Goal: Go to known website

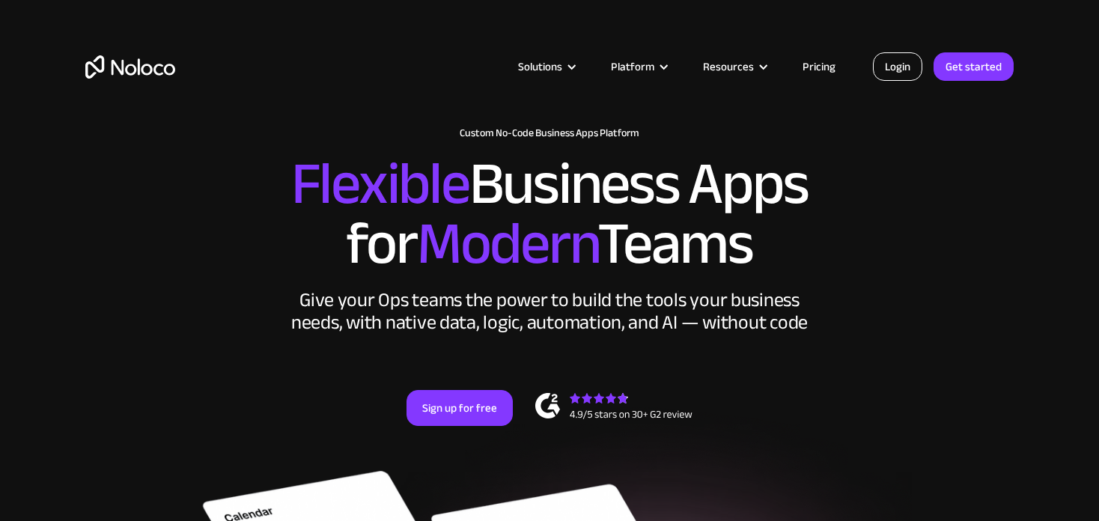
click at [898, 70] on link "Login" at bounding box center [897, 66] width 49 height 28
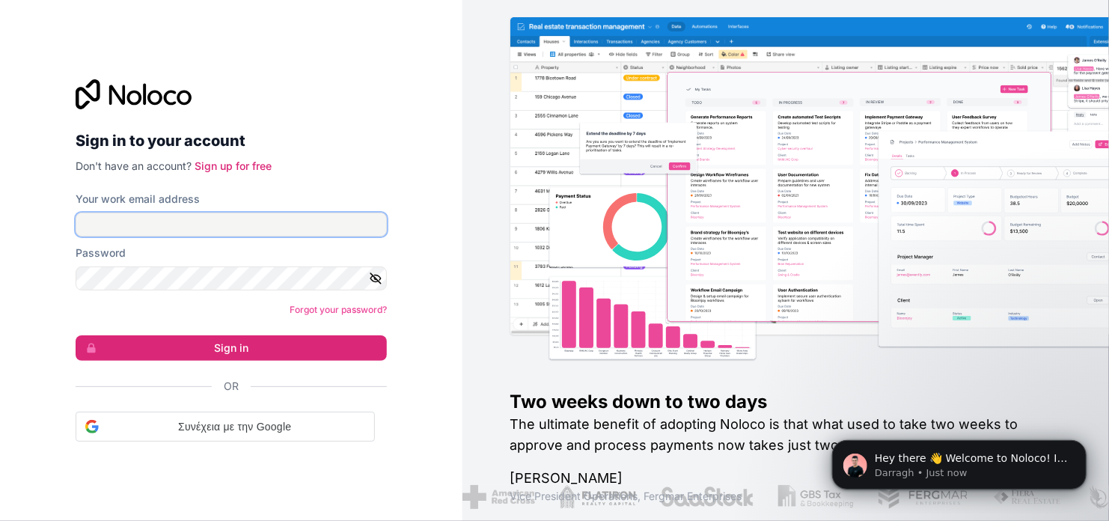
click at [204, 219] on input "Your work email address" at bounding box center [231, 225] width 311 height 24
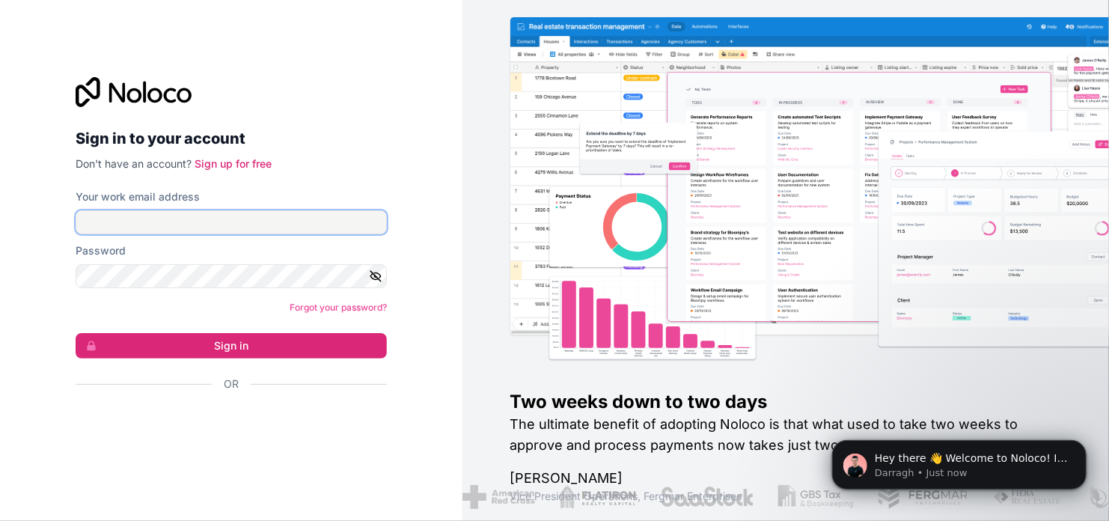
paste input "[PERSON_NAME][EMAIL_ADDRESS][DOMAIN_NAME]"
type input "[PERSON_NAME][EMAIL_ADDRESS][DOMAIN_NAME]"
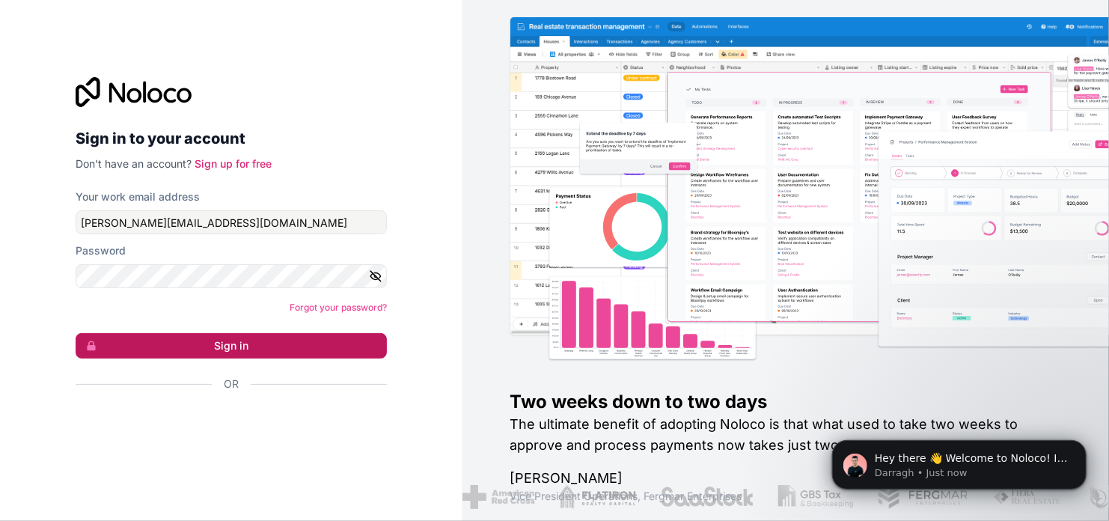
click at [225, 347] on button "Sign in" at bounding box center [231, 345] width 311 height 25
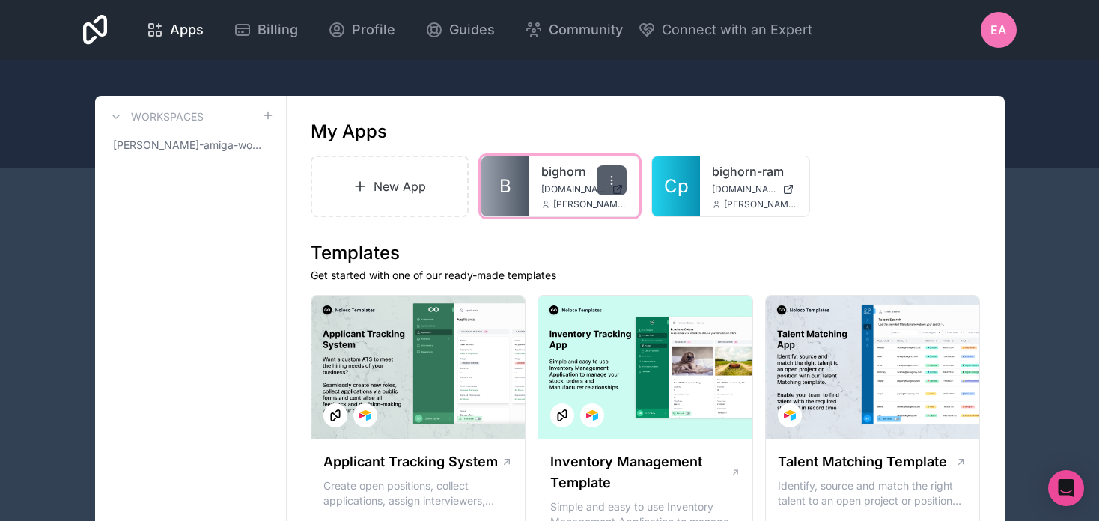
click at [604, 177] on div at bounding box center [612, 180] width 30 height 30
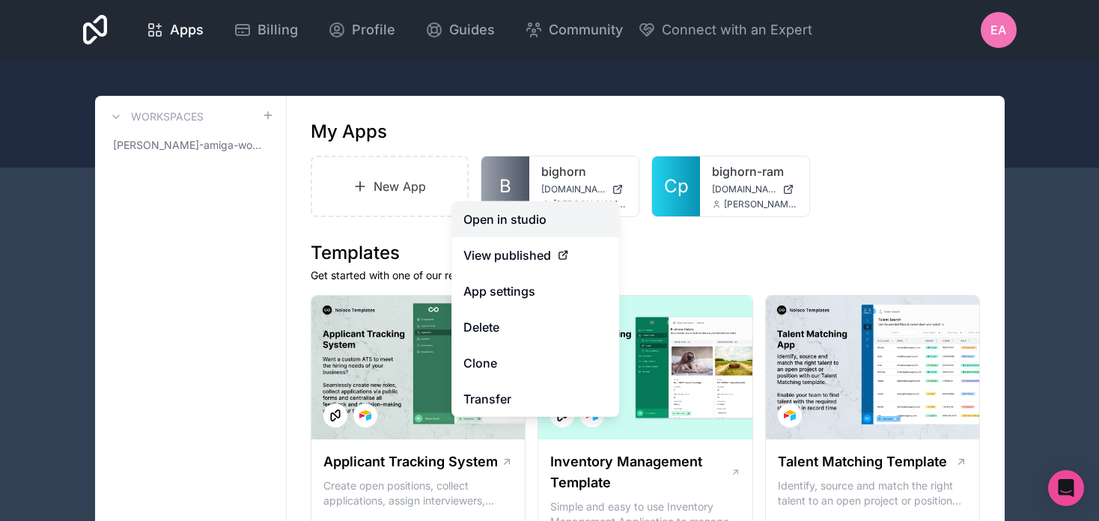
click at [523, 220] on link "Open in studio" at bounding box center [535, 219] width 168 height 36
